Goal: Task Accomplishment & Management: Manage account settings

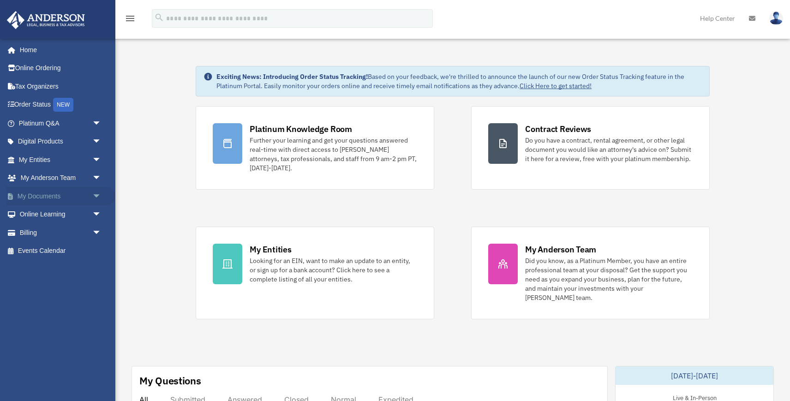
click at [97, 192] on span "arrow_drop_down" at bounding box center [101, 196] width 18 height 19
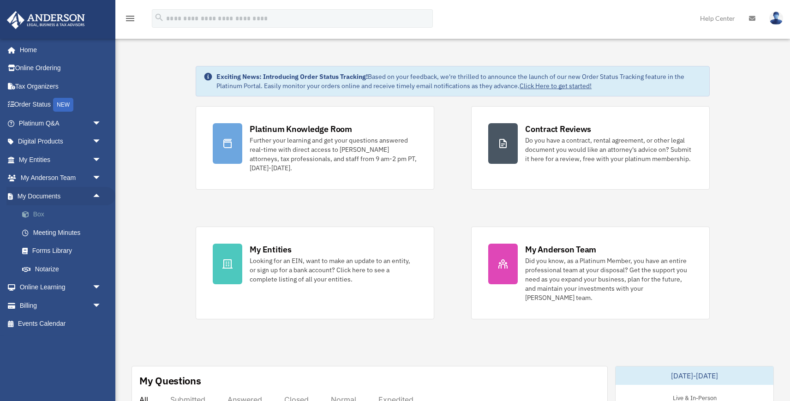
click at [36, 211] on link "Box" at bounding box center [64, 214] width 102 height 18
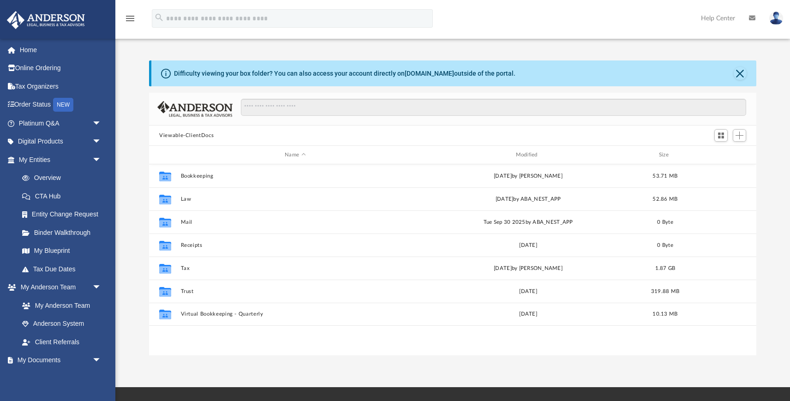
scroll to position [209, 606]
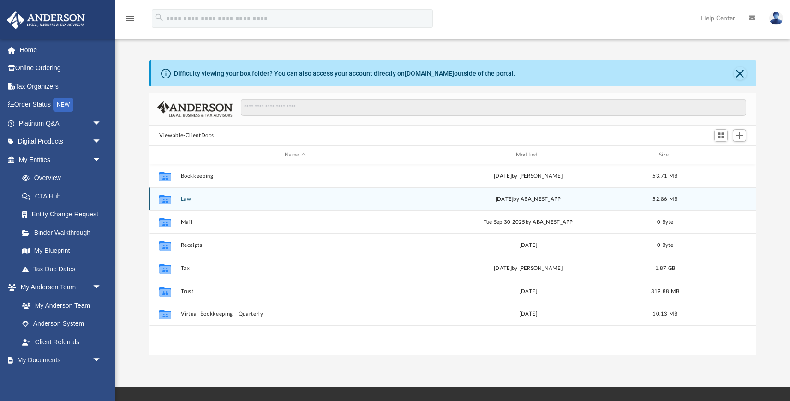
click at [186, 200] on button "Law" at bounding box center [295, 199] width 229 height 6
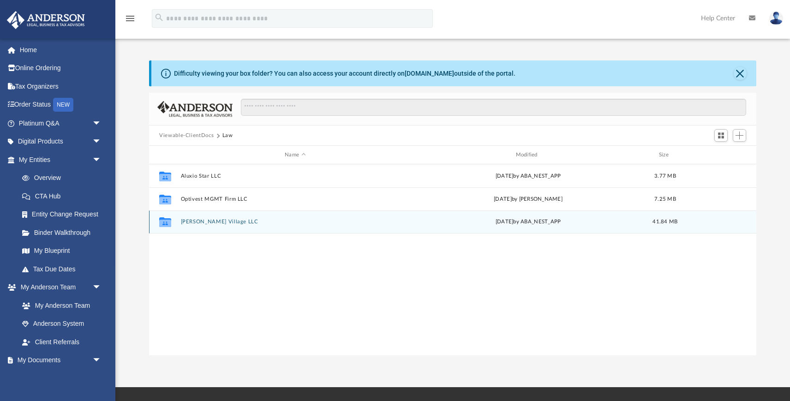
click at [203, 219] on button "Stevens Village LLC" at bounding box center [295, 222] width 229 height 6
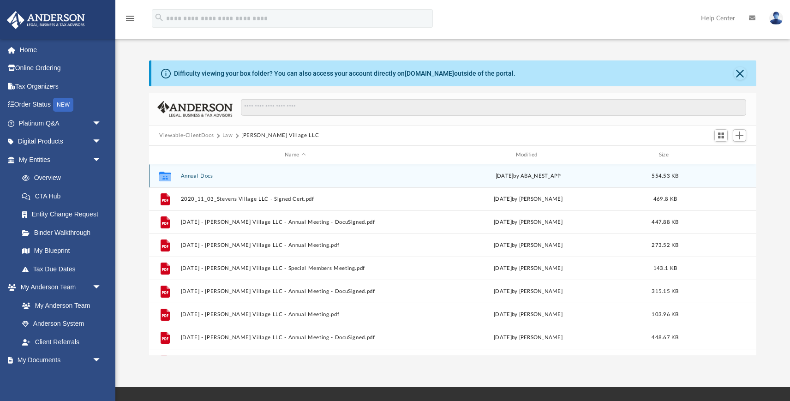
click at [195, 174] on button "Annual Docs" at bounding box center [295, 176] width 229 height 6
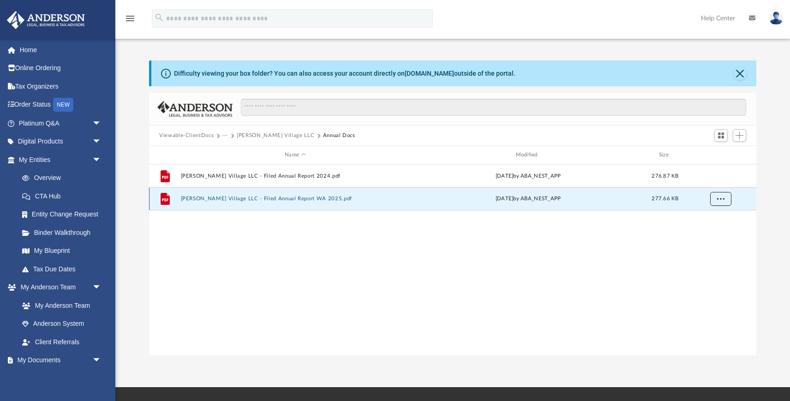
click at [724, 201] on button "More options" at bounding box center [720, 199] width 21 height 14
click at [718, 231] on li "Download" at bounding box center [711, 232] width 27 height 10
click at [323, 136] on button "Annual Docs" at bounding box center [339, 135] width 32 height 8
click at [267, 133] on button "Stevens Village LLC" at bounding box center [275, 135] width 77 height 8
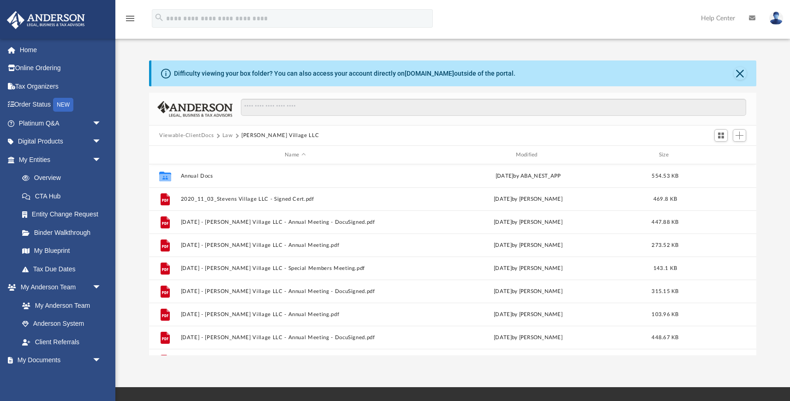
click at [227, 134] on button "Law" at bounding box center [227, 135] width 11 height 8
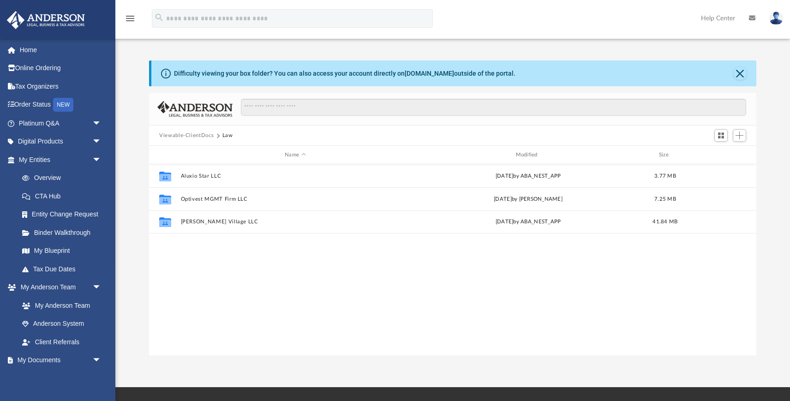
click at [192, 134] on button "Viewable-ClientDocs" at bounding box center [186, 135] width 54 height 8
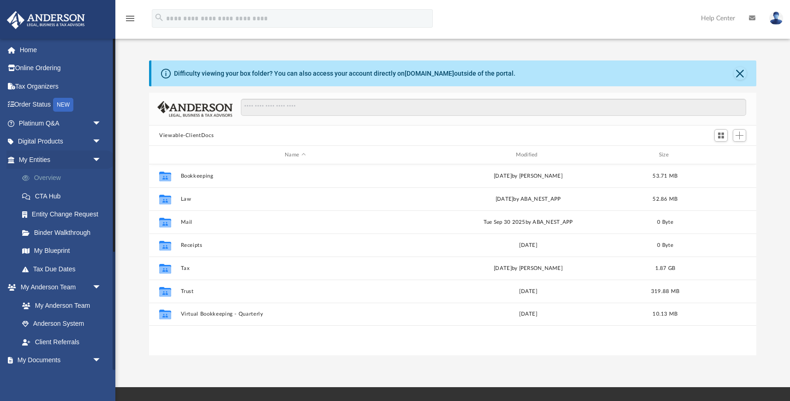
click at [55, 175] on link "Overview" at bounding box center [64, 178] width 102 height 18
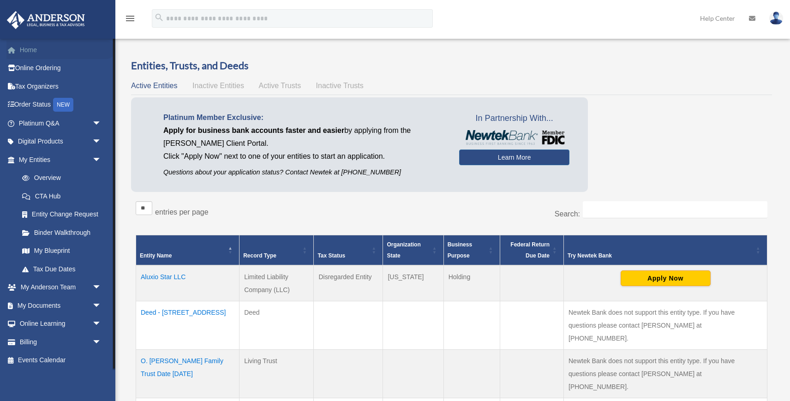
scroll to position [4, 0]
click at [32, 50] on link "Home" at bounding box center [60, 50] width 109 height 18
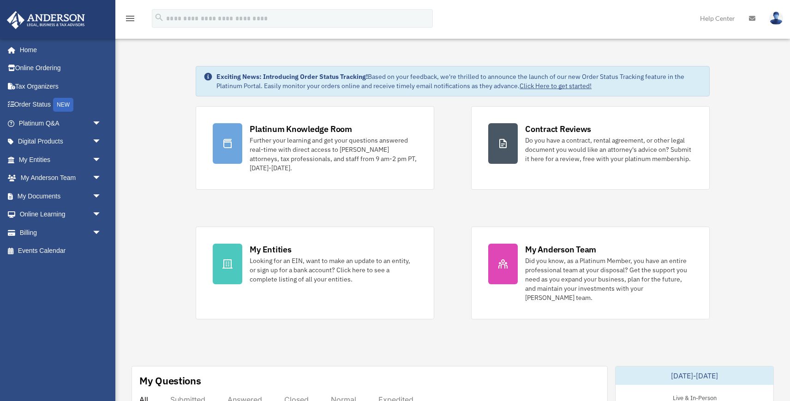
scroll to position [4, 0]
click at [97, 231] on span "arrow_drop_down" at bounding box center [101, 232] width 18 height 19
click at [65, 250] on link "$ Open Invoices" at bounding box center [64, 251] width 102 height 19
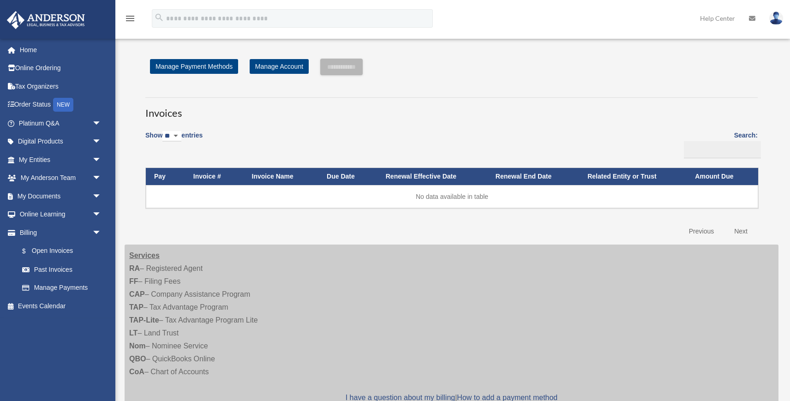
scroll to position [4, 0]
click at [25, 45] on link "Home" at bounding box center [60, 50] width 109 height 18
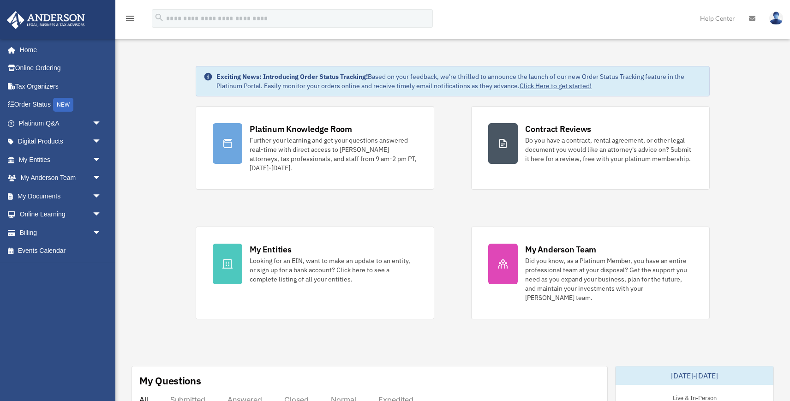
scroll to position [4, 0]
click at [778, 21] on img at bounding box center [776, 18] width 14 height 13
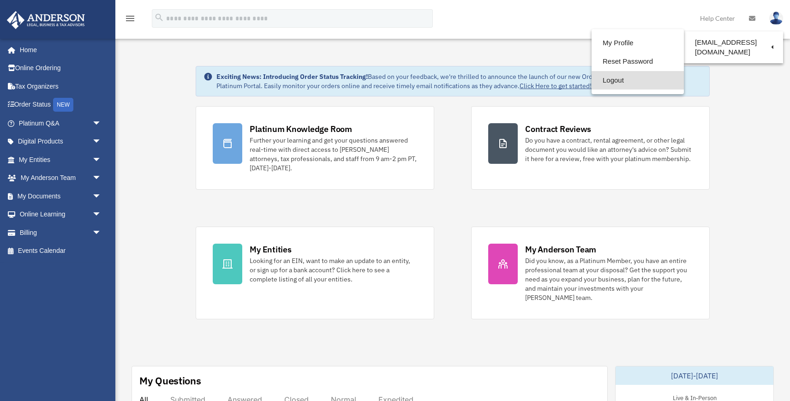
click at [602, 78] on link "Logout" at bounding box center [637, 80] width 92 height 19
